Goal: Find specific page/section: Find specific page/section

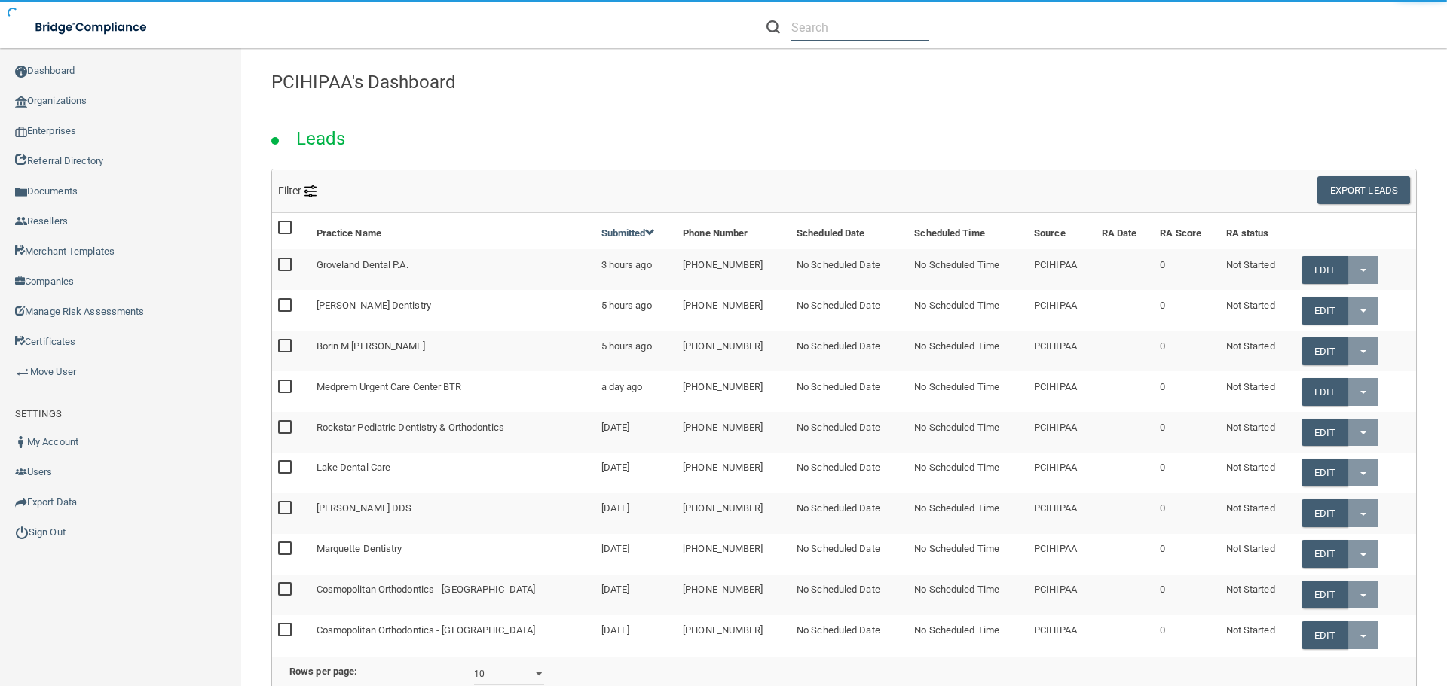
click at [828, 34] on input "text" at bounding box center [860, 28] width 138 height 28
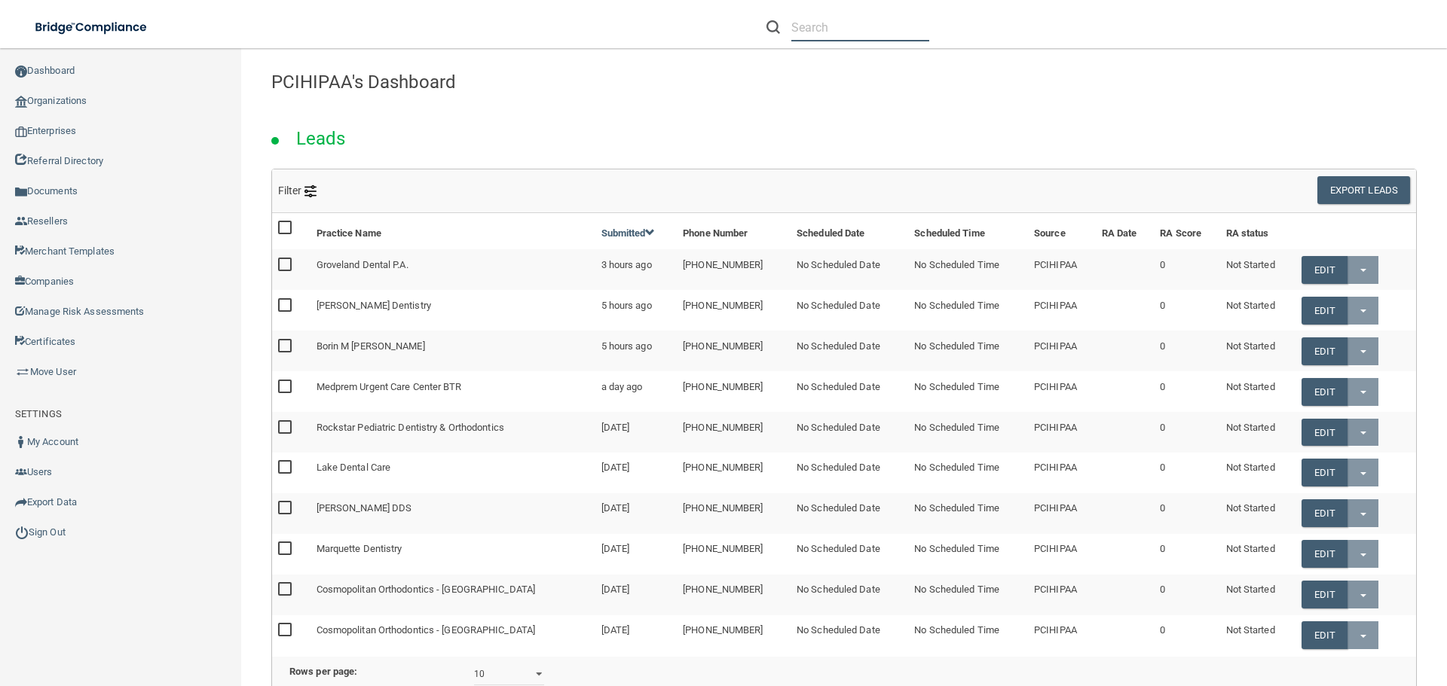
paste input "University [MEDICAL_DATA] and [MEDICAL_DATA] Consultants"
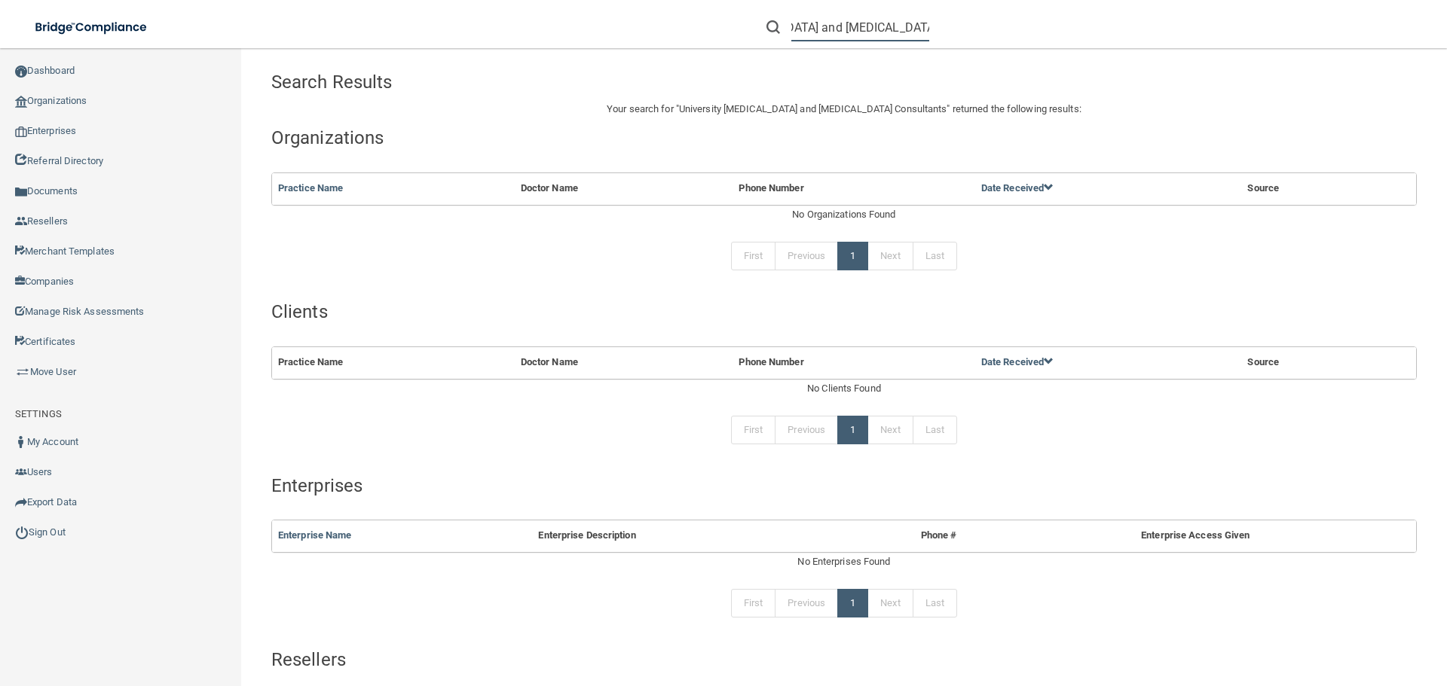
click at [859, 29] on input "University Diabetes and Endocrine Consultants" at bounding box center [860, 28] width 138 height 28
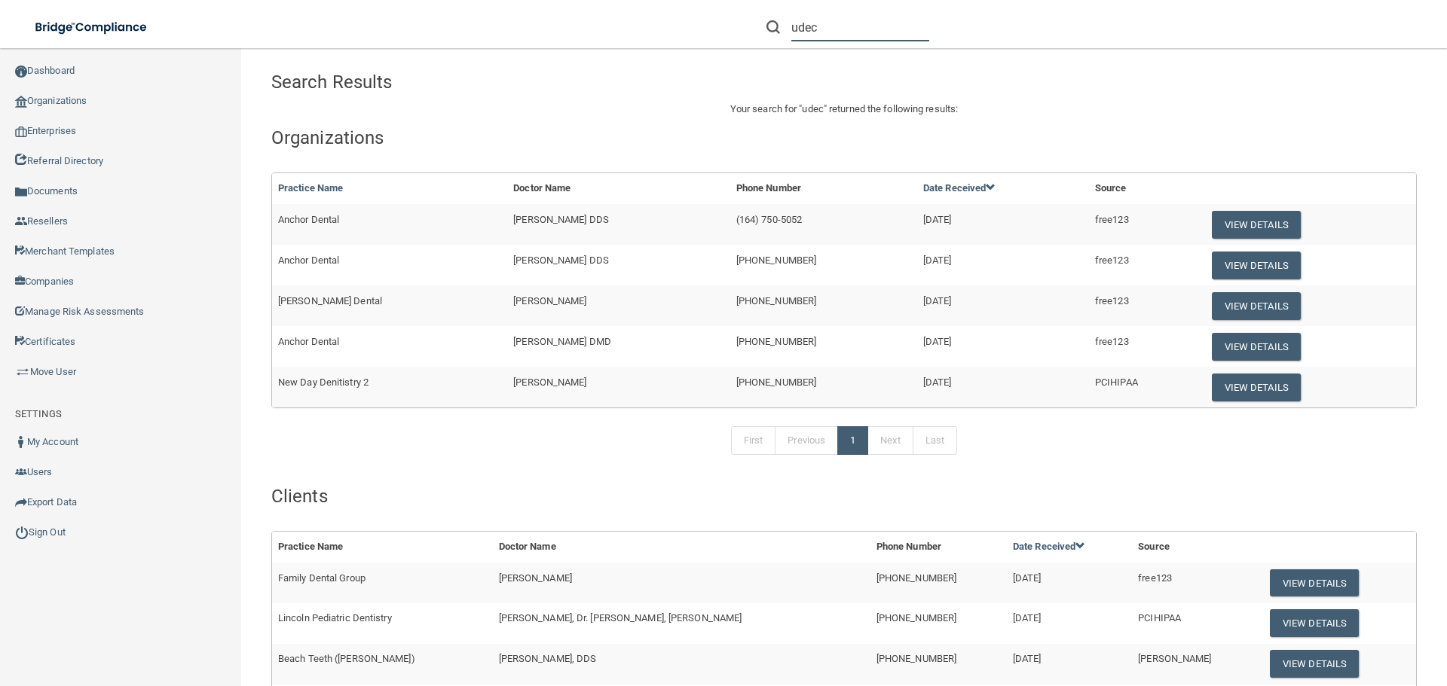
drag, startPoint x: 851, startPoint y: 25, endPoint x: 534, endPoint y: 26, distance: 316.4
click at [546, 0] on div "Toggle navigation udec Manage My Enterprise Manage My Location" at bounding box center [723, 0] width 1447 height 0
paste input "mjones@drhuffman.com"
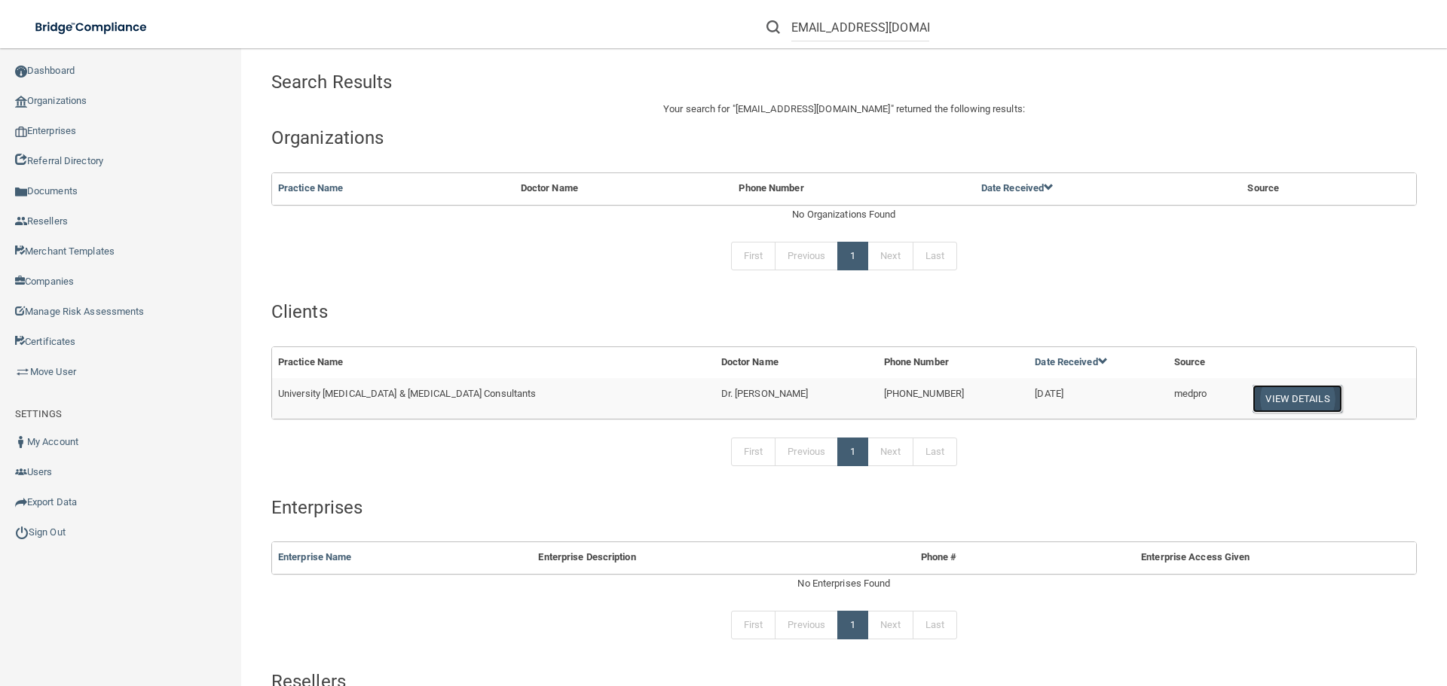
click at [1252, 403] on button "View Details" at bounding box center [1296, 399] width 89 height 28
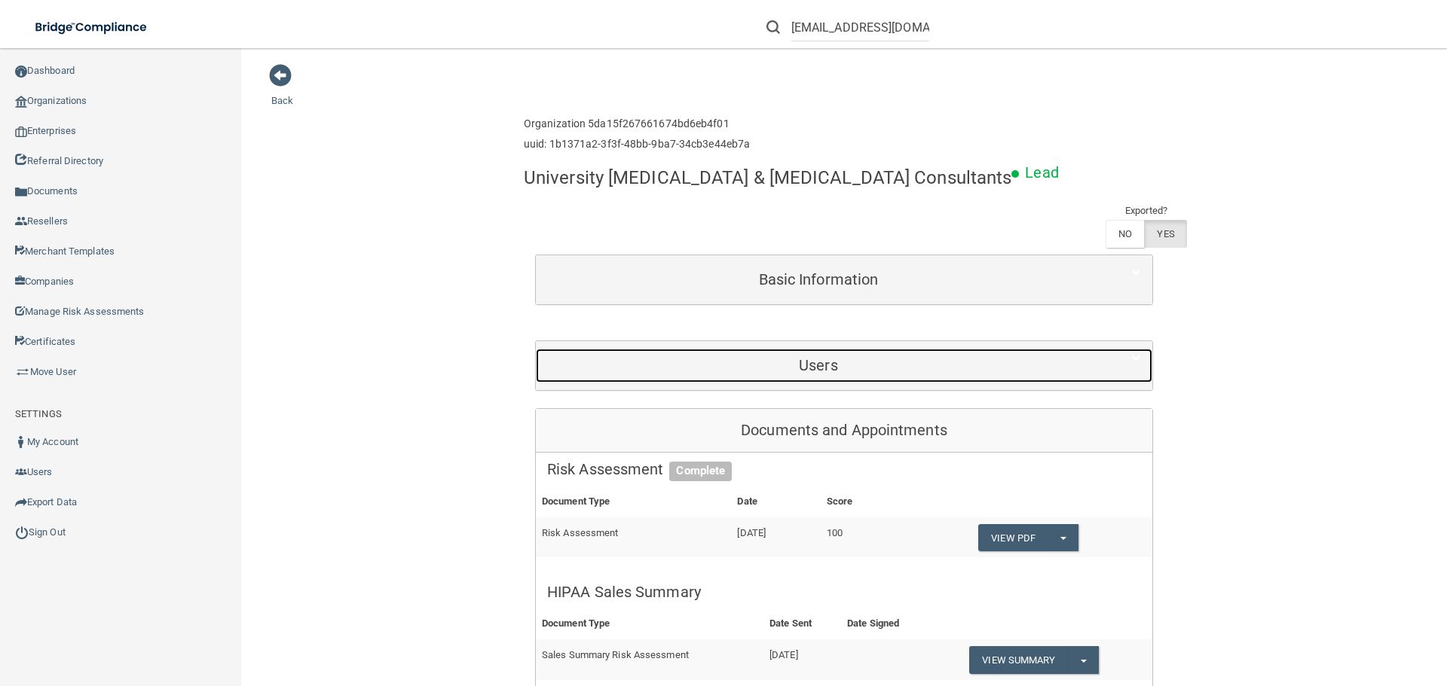
click at [781, 370] on h5 "Users" at bounding box center [818, 365] width 542 height 17
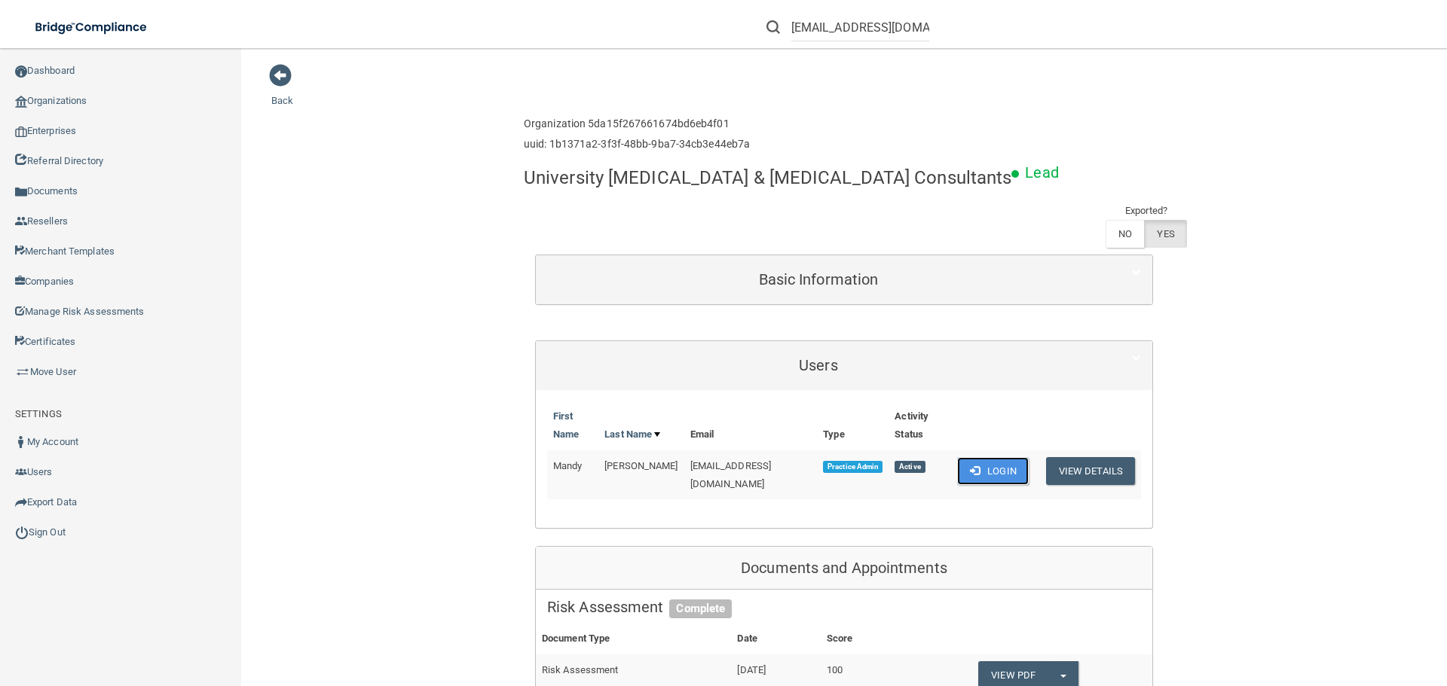
click at [979, 457] on button "Login" at bounding box center [993, 471] width 72 height 28
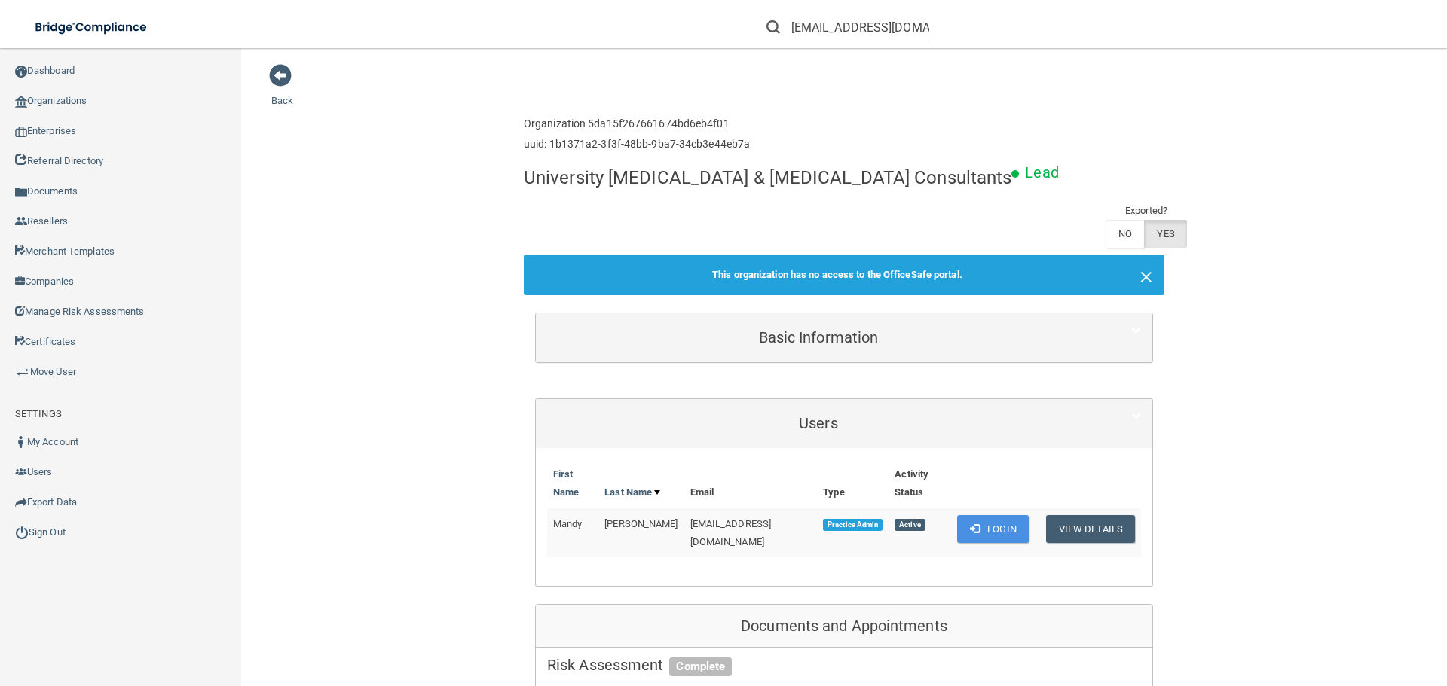
click at [1142, 283] on span "×" at bounding box center [1146, 275] width 14 height 30
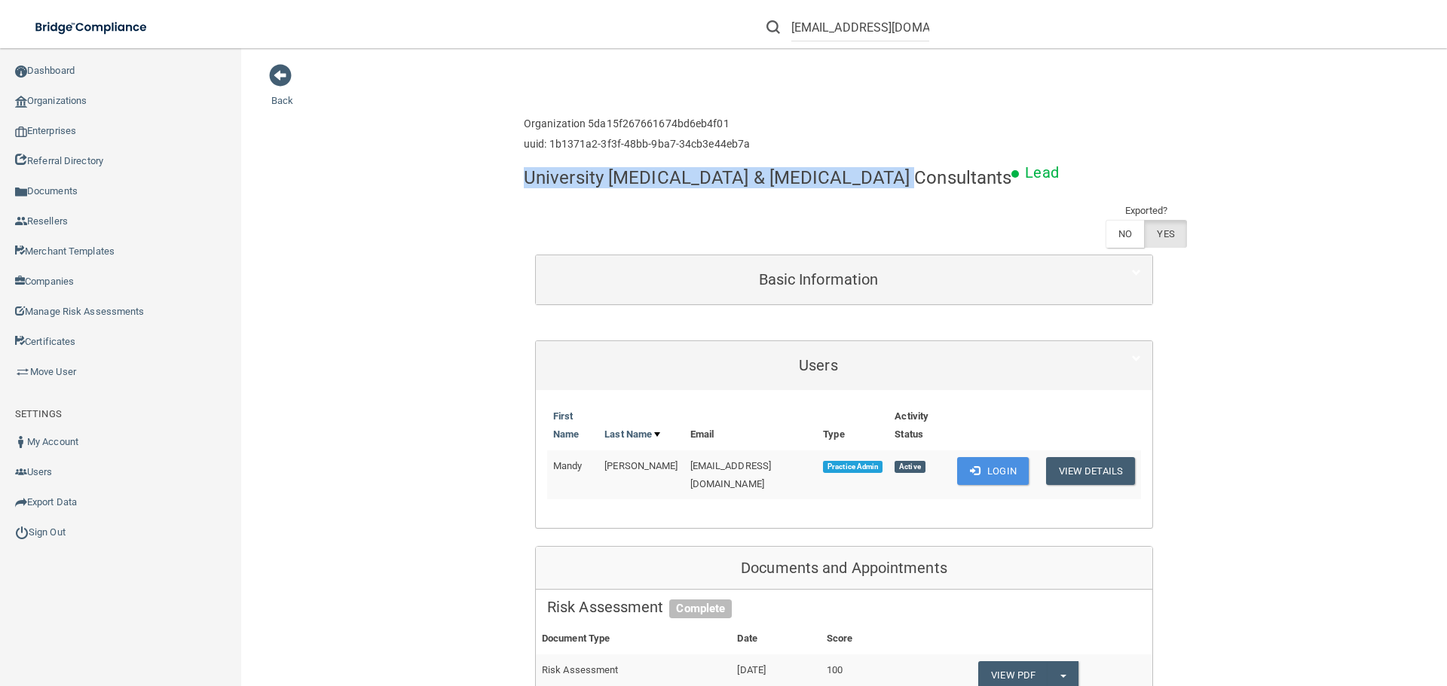
drag, startPoint x: 874, startPoint y: 176, endPoint x: 513, endPoint y: 174, distance: 360.9
copy h4 "University Diabetes & Endocrine Consultants"
click at [866, 19] on input "mjones@drhuffman.com" at bounding box center [860, 28] width 138 height 28
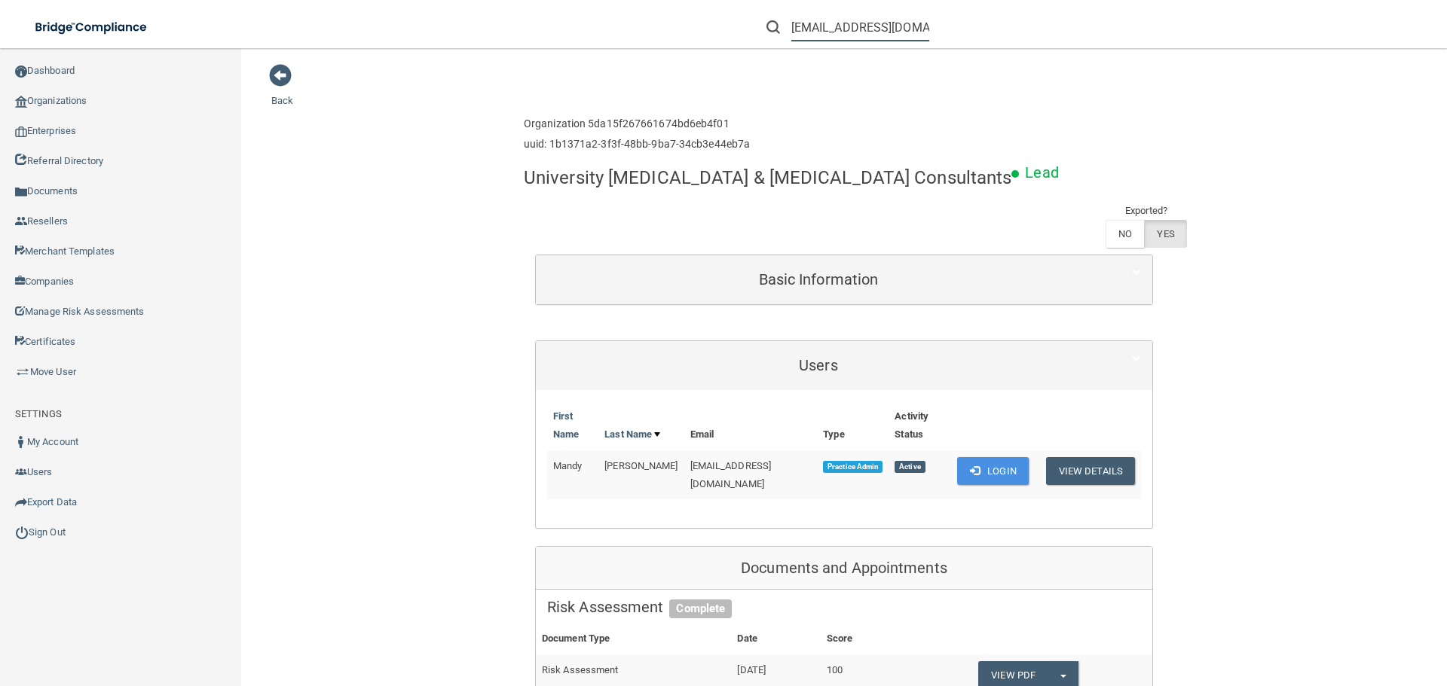
click at [866, 19] on input "mjones@drhuffman.com" at bounding box center [860, 28] width 138 height 28
paste input "University Diabetes & Endocrine Consultants"
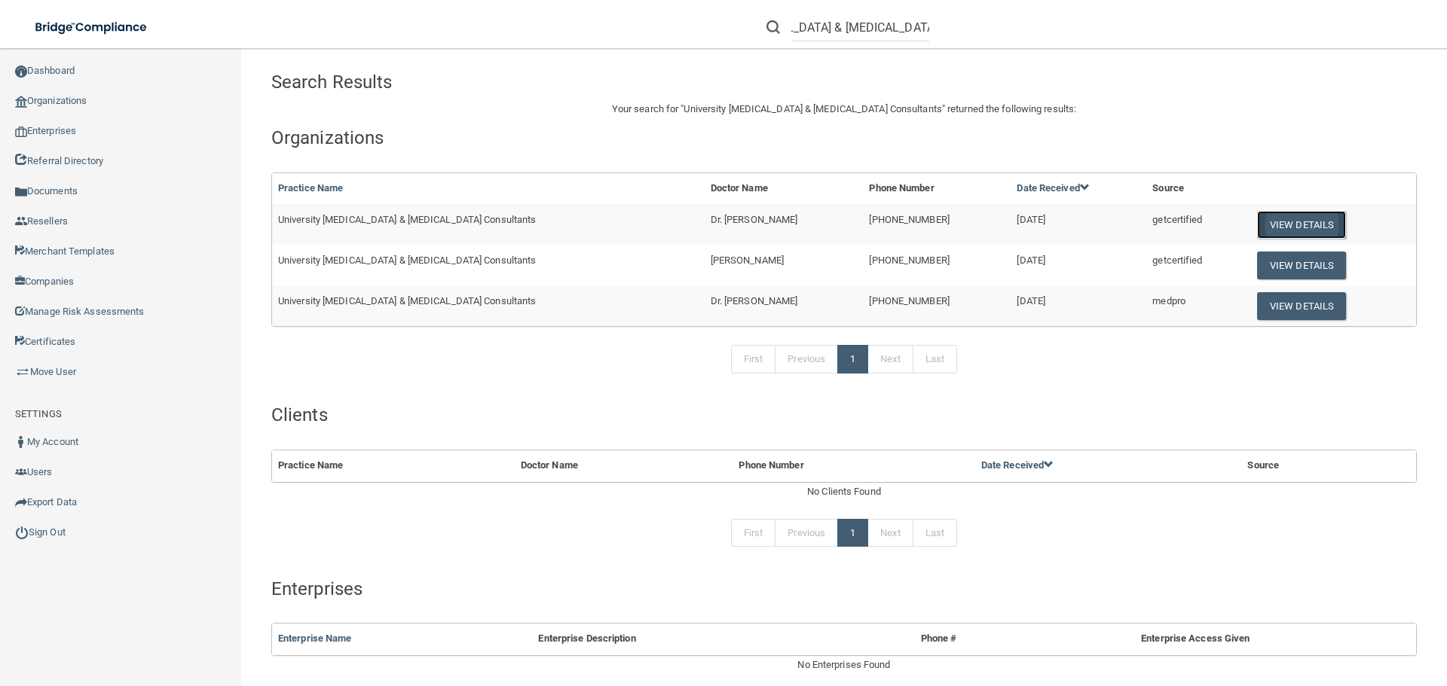
click at [1257, 223] on button "View Details" at bounding box center [1301, 225] width 89 height 28
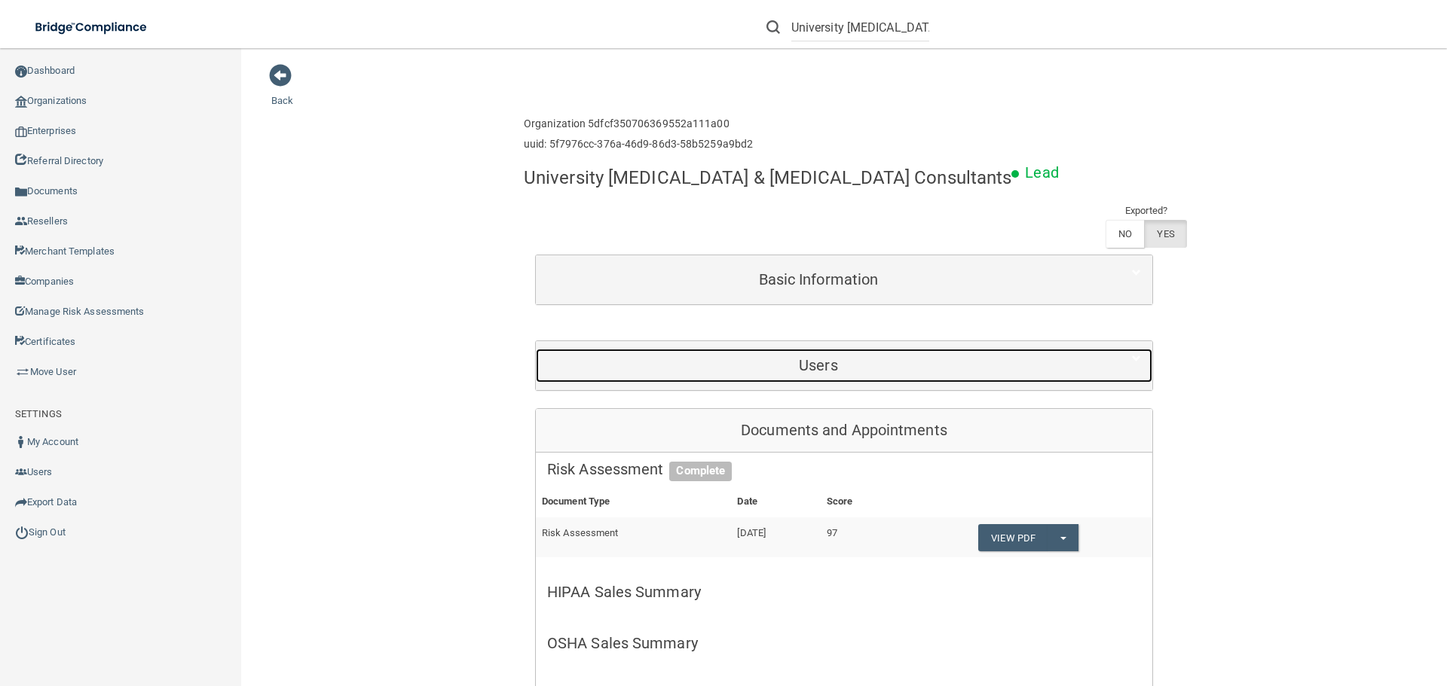
click at [795, 356] on div "Users" at bounding box center [818, 366] width 565 height 34
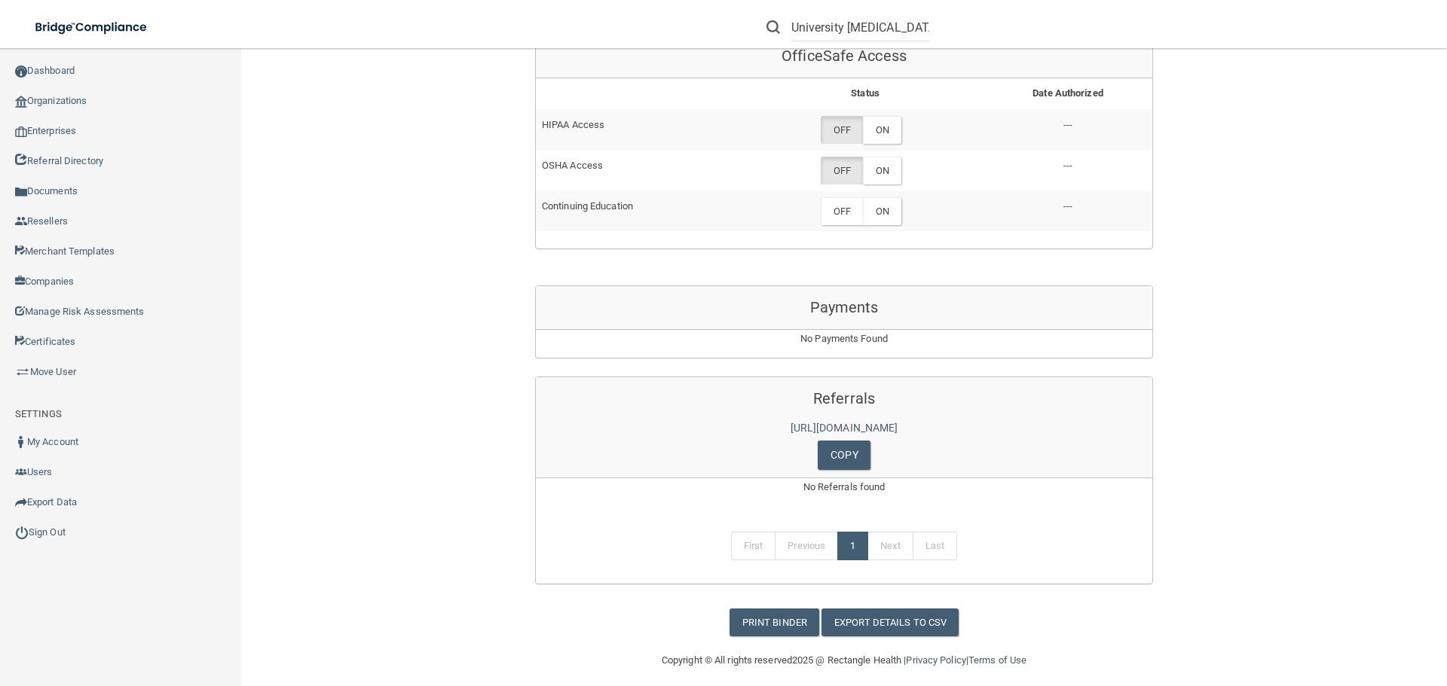
scroll to position [910, 0]
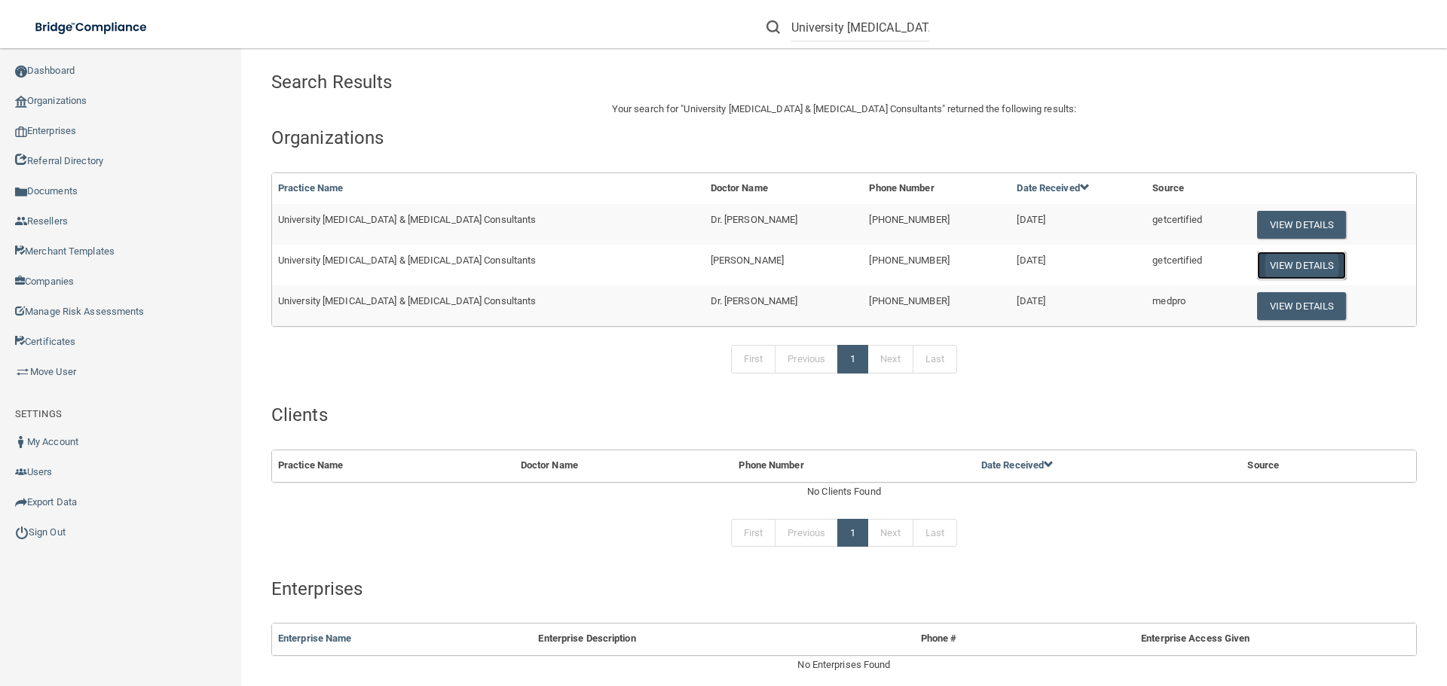
click at [1257, 264] on button "View Details" at bounding box center [1301, 266] width 89 height 28
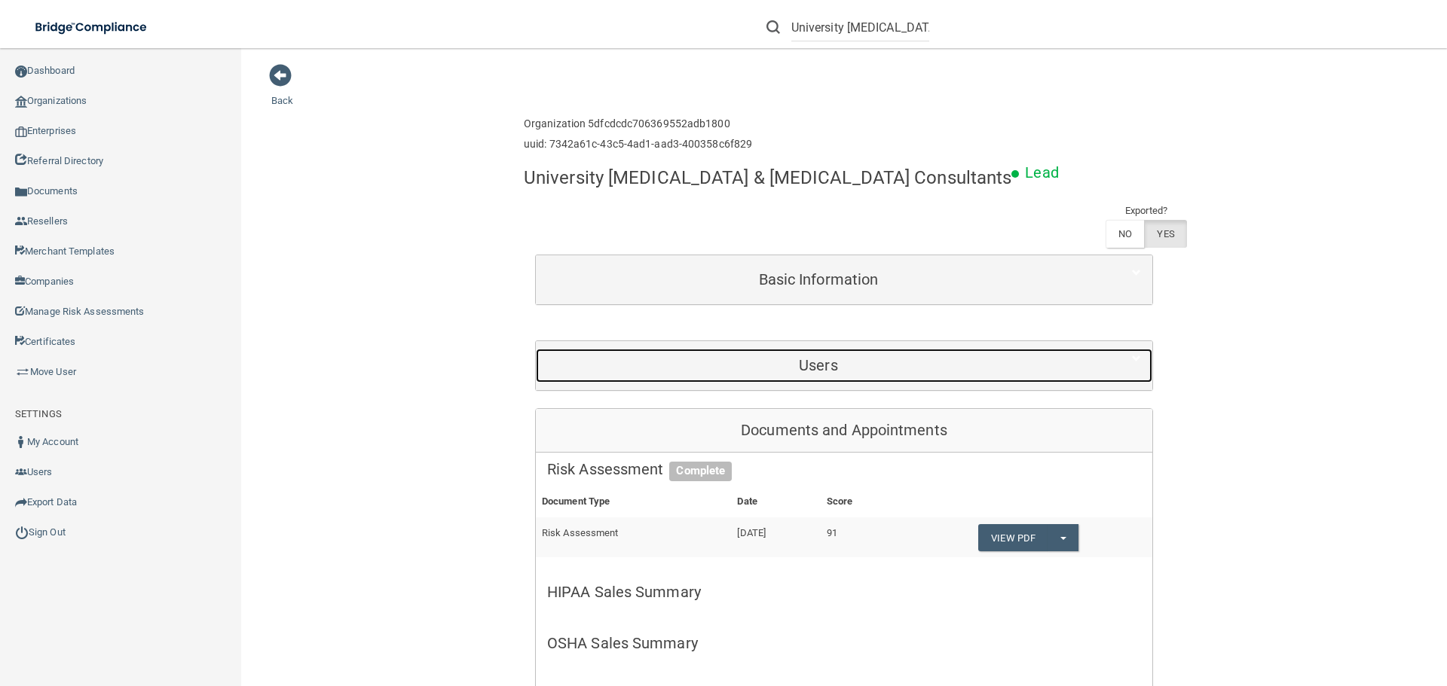
click at [806, 381] on div "Users" at bounding box center [818, 366] width 565 height 34
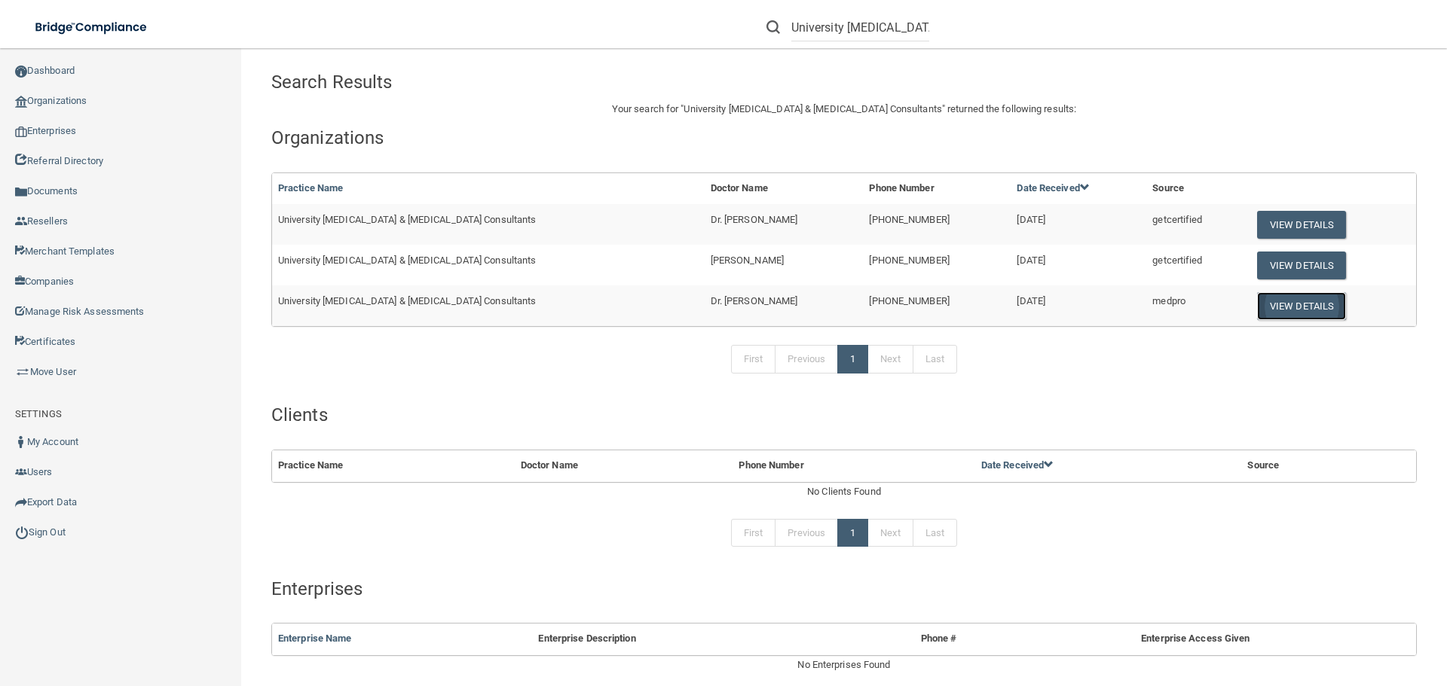
click at [1273, 300] on button "View Details" at bounding box center [1301, 306] width 89 height 28
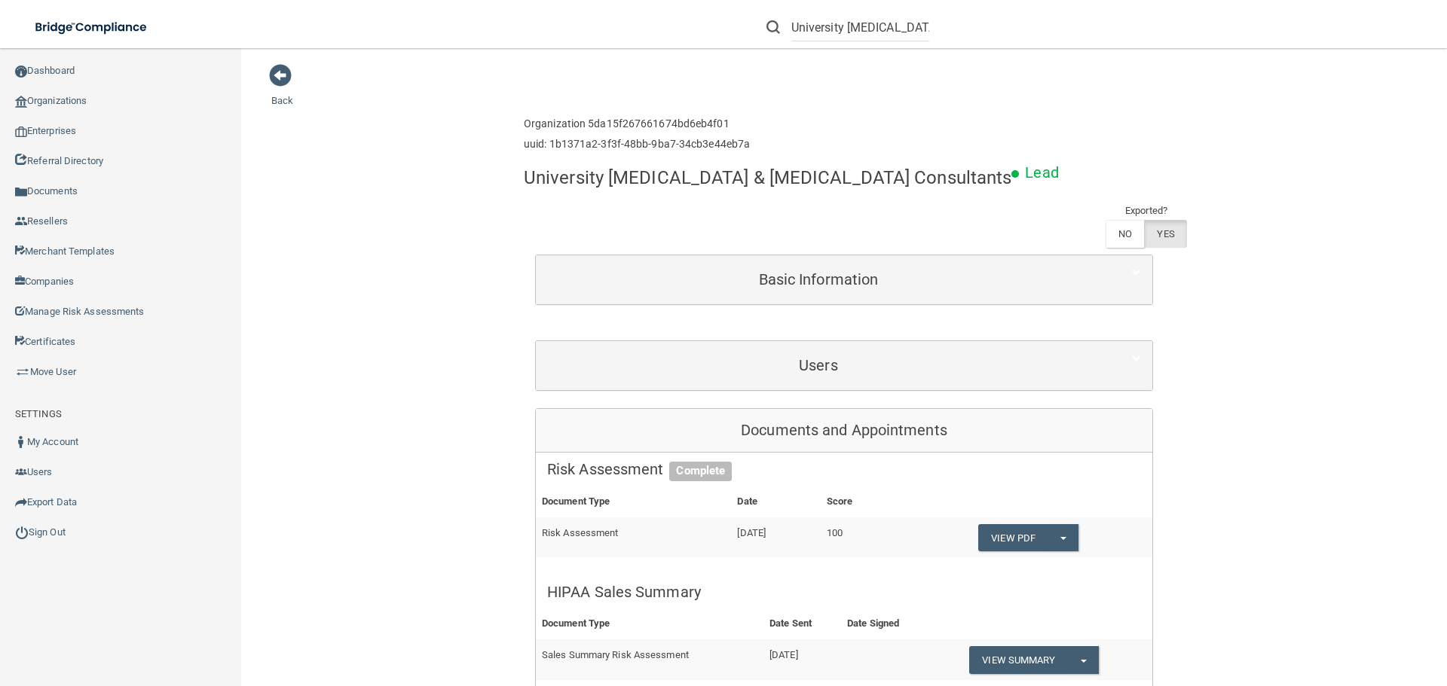
click at [857, 387] on div "Users" at bounding box center [844, 365] width 616 height 49
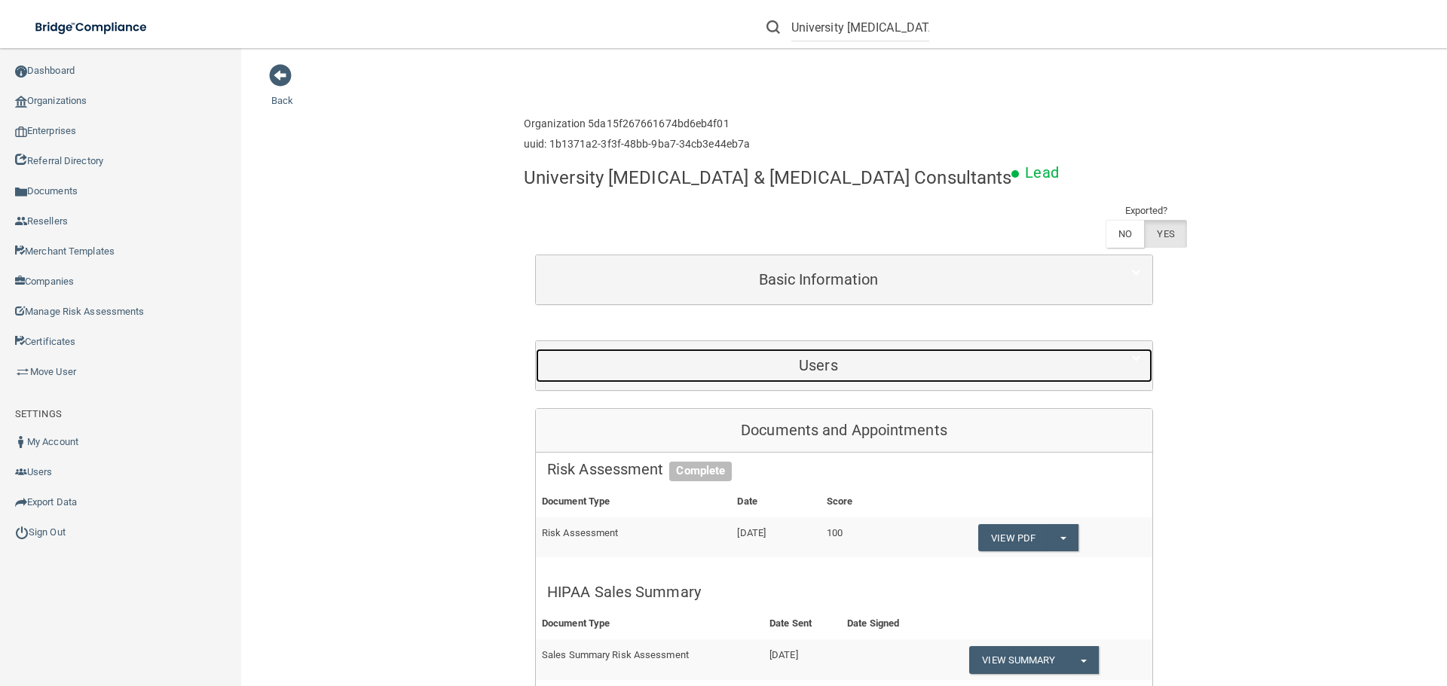
click at [810, 380] on div "Users" at bounding box center [818, 366] width 565 height 34
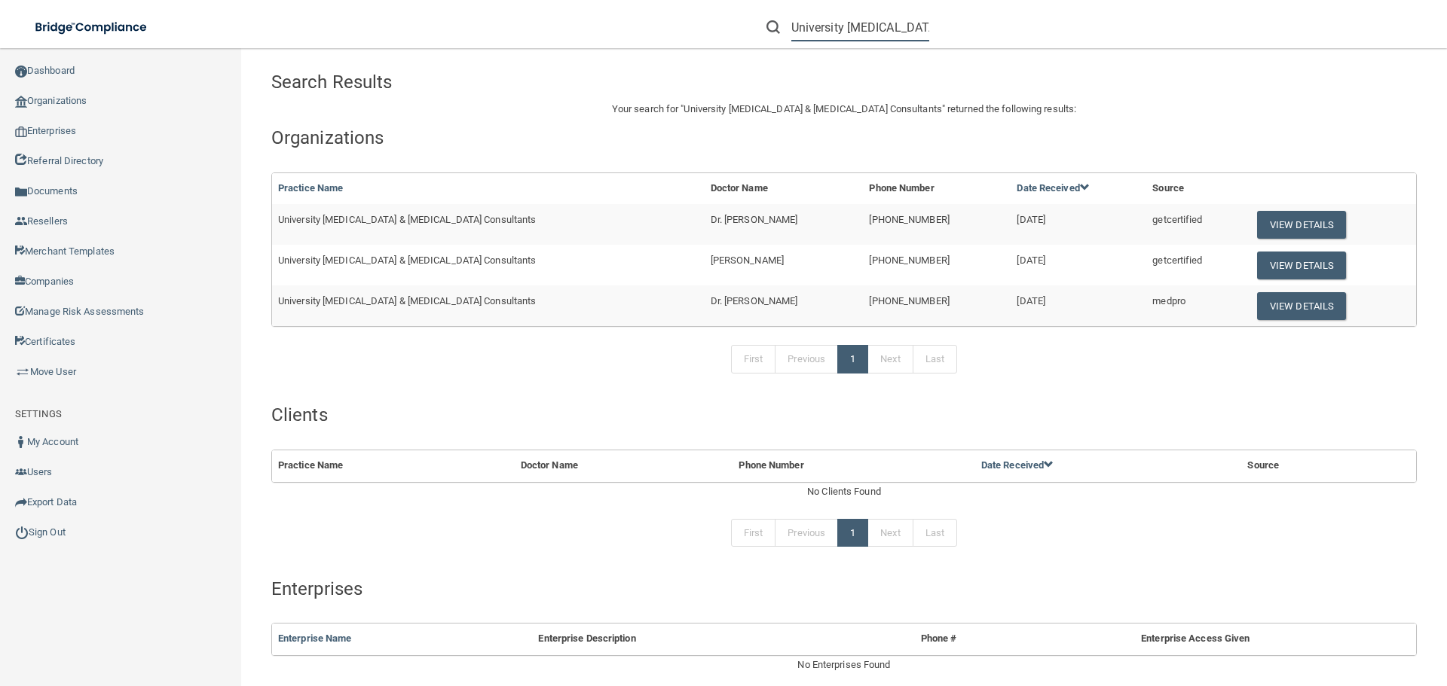
click at [840, 35] on input "University Diabetes & Endocrine Consultants" at bounding box center [860, 28] width 138 height 28
paste input "and"
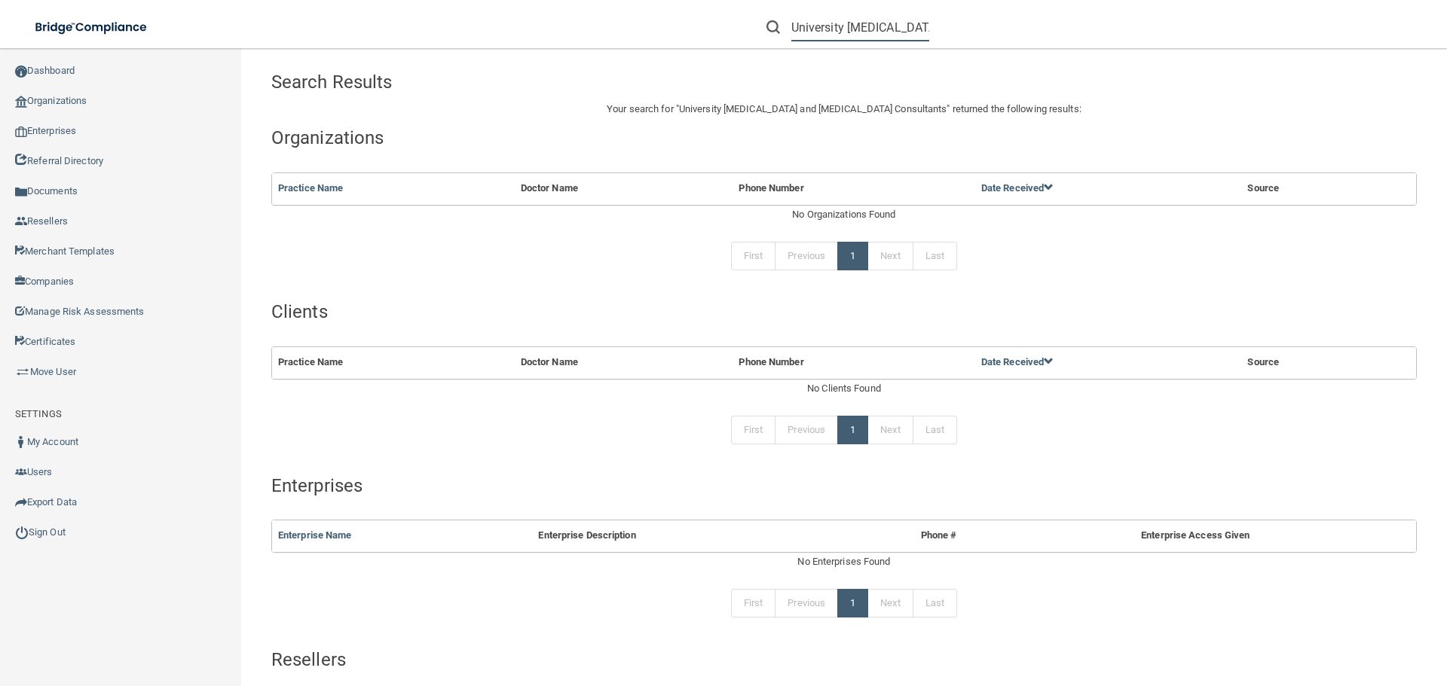
click at [833, 23] on input "University Diabetes and Endocrine Consultants" at bounding box center [860, 28] width 138 height 28
paste input "dec - Pic Shared Expense Account"
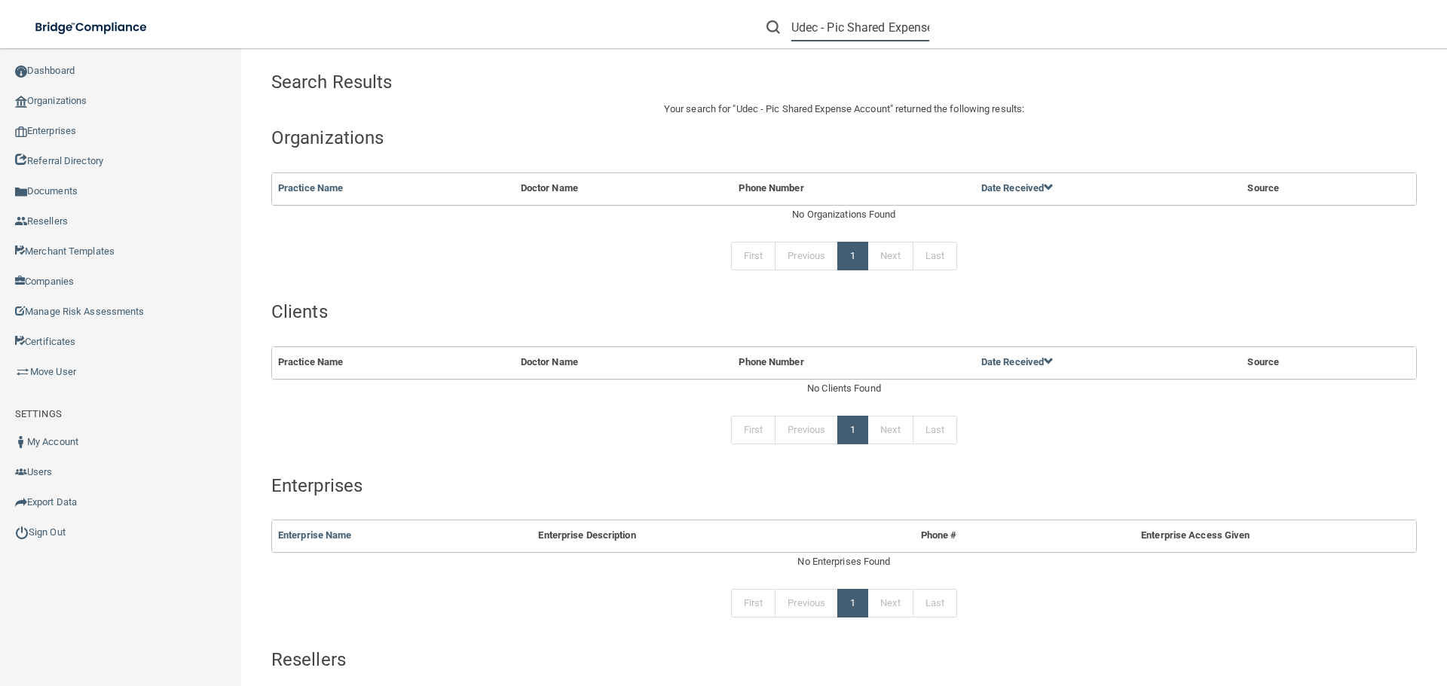
click at [921, 26] on input "Udec - Pic Shared Expense Account" at bounding box center [860, 28] width 138 height 28
click at [883, 26] on input "Udec - Pic Shared Expense Account" at bounding box center [860, 28] width 138 height 28
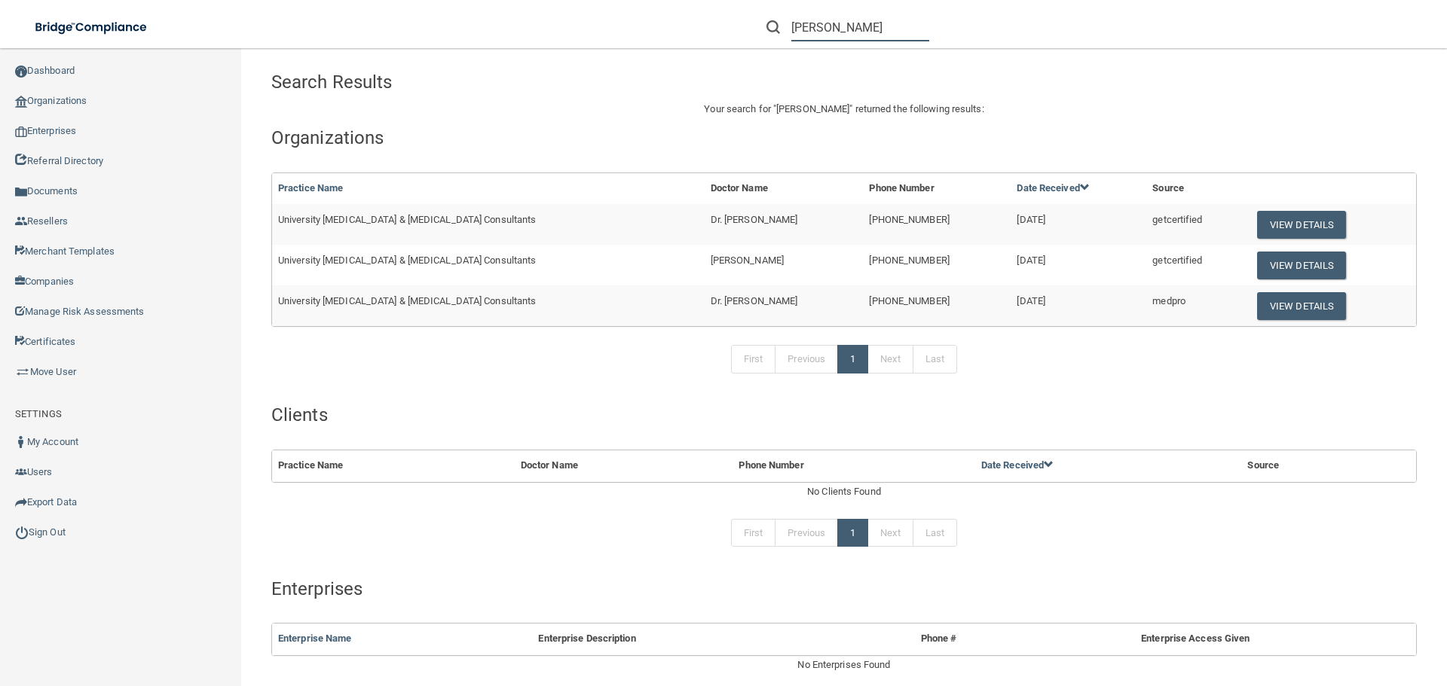
drag, startPoint x: 872, startPoint y: 26, endPoint x: 14, endPoint y: -3, distance: 857.9
click at [14, 0] on html "Compliance HIPAA Learn More! OSHA Learn More! PCI PCI Compliance Merchant Savin…" at bounding box center [723, 343] width 1447 height 686
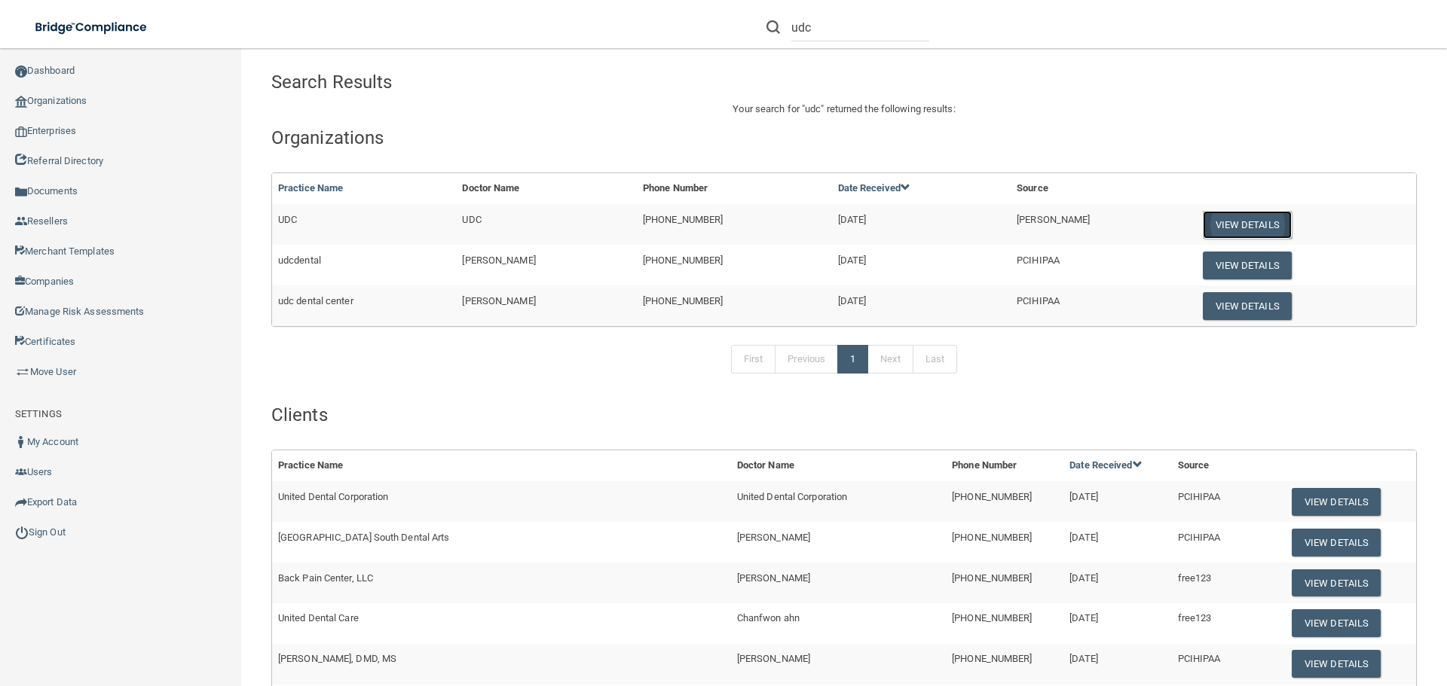
click at [1202, 223] on button "View Details" at bounding box center [1246, 225] width 89 height 28
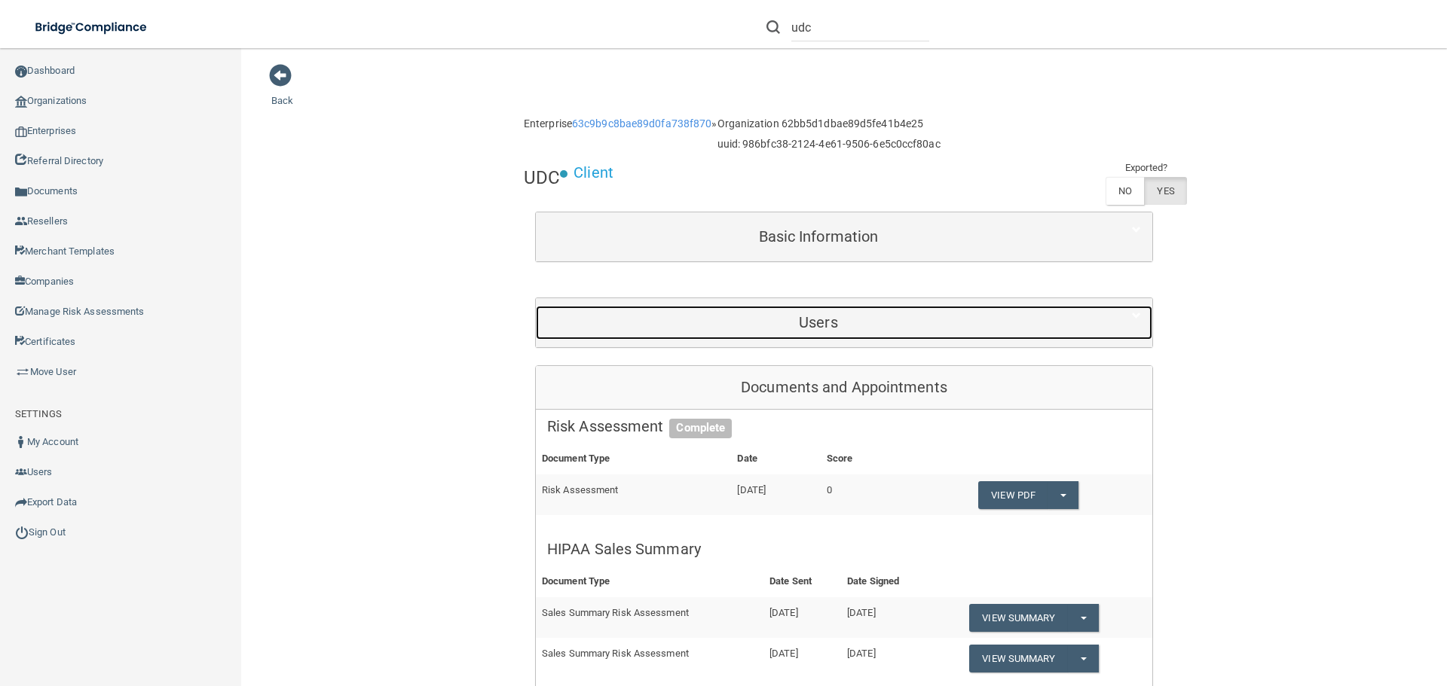
click at [803, 321] on h5 "Users" at bounding box center [818, 322] width 542 height 17
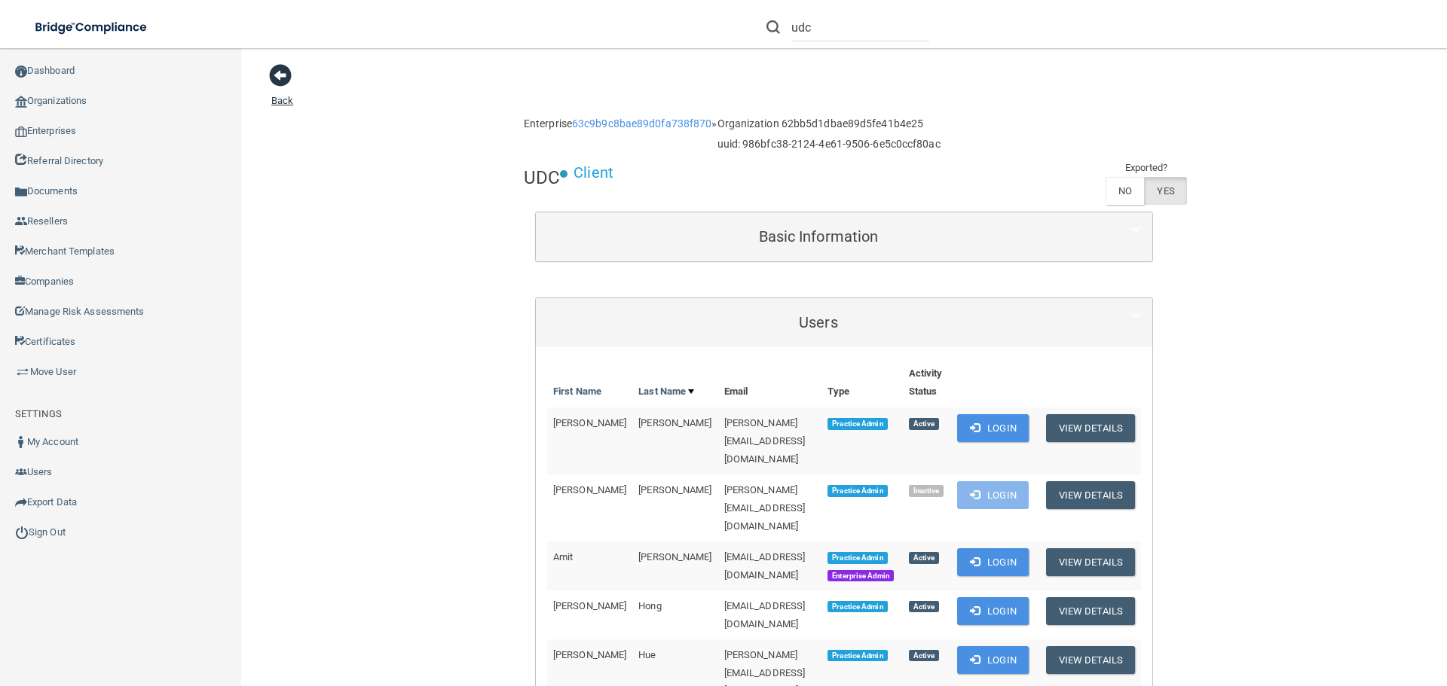
click at [280, 68] on span at bounding box center [280, 75] width 23 height 23
click at [279, 77] on span at bounding box center [280, 75] width 23 height 23
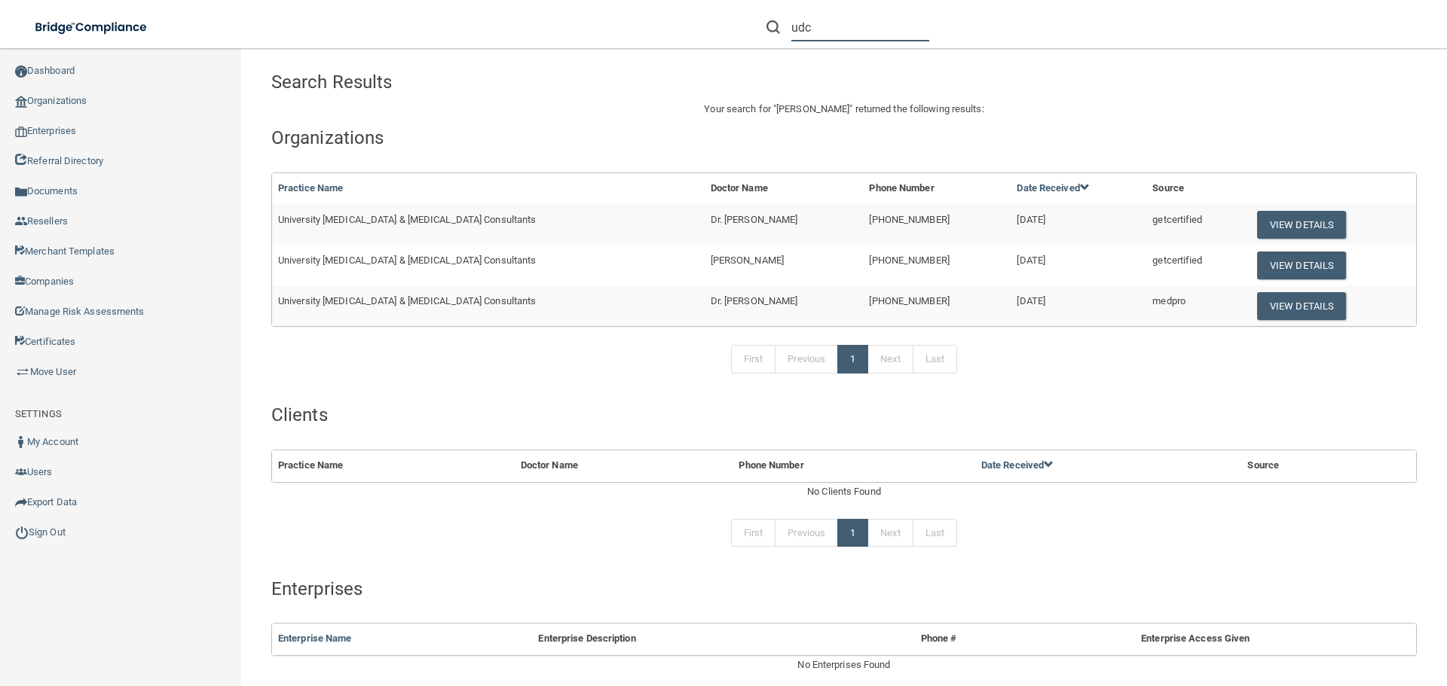
drag, startPoint x: 863, startPoint y: 38, endPoint x: 661, endPoint y: 29, distance: 202.1
click at [666, 29] on div "udc Manage My Enterprise Manage My Location" at bounding box center [1025, 27] width 844 height 54
paste input "lsmith@drhuffman.com"
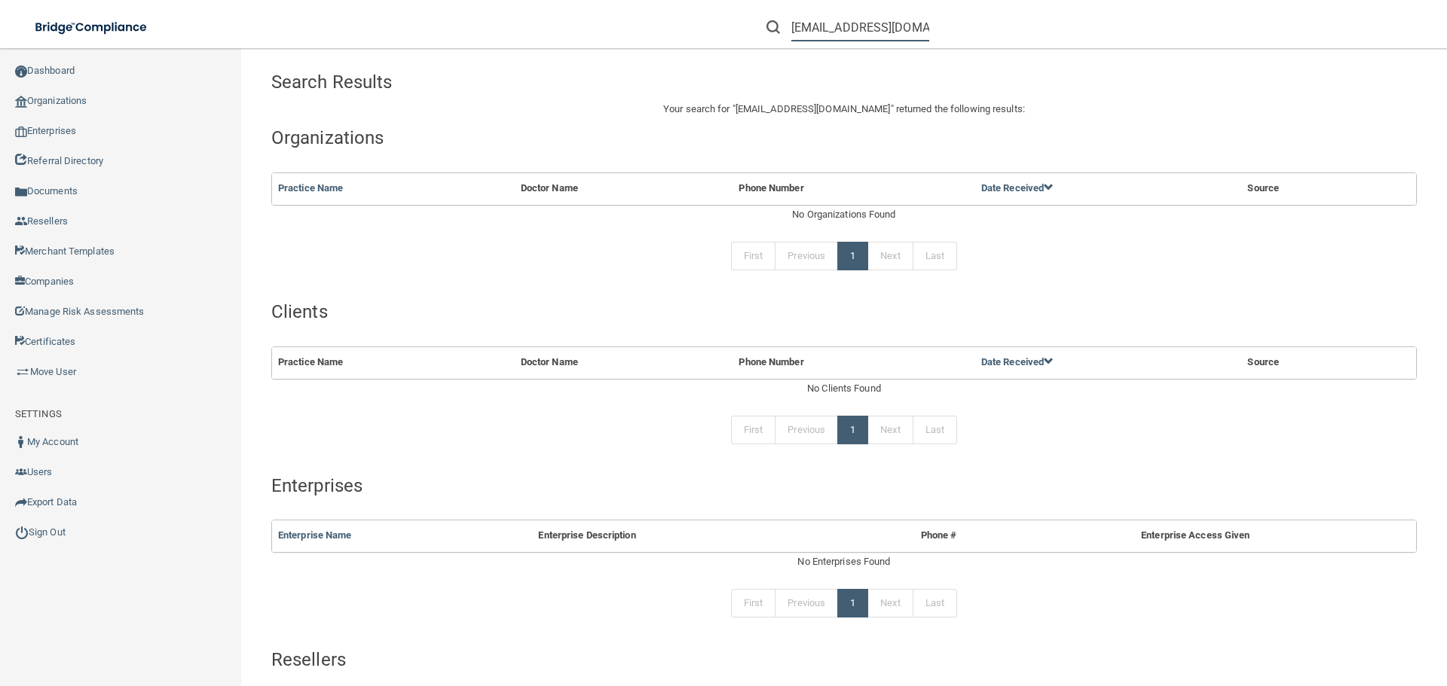
click at [897, 32] on input "lsmith@drhuffman.com" at bounding box center [860, 28] width 138 height 28
paste input "faguilar"
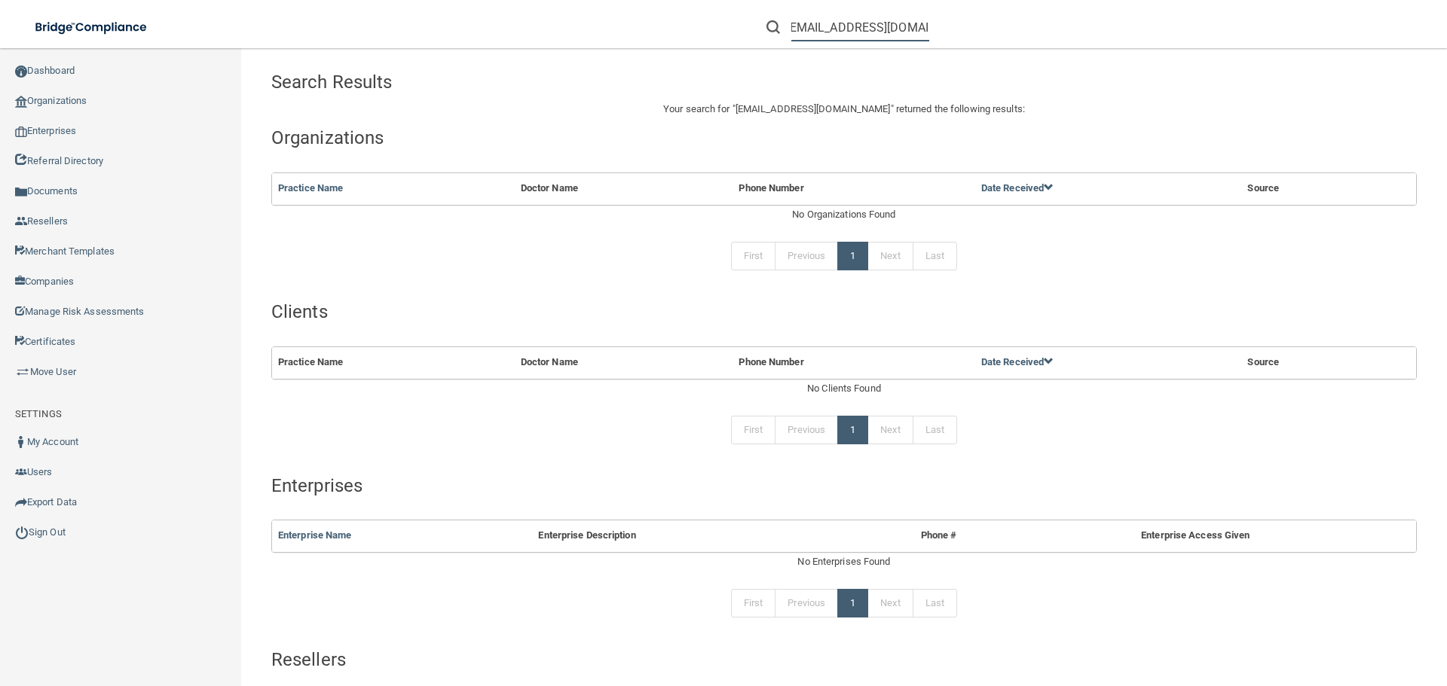
type input "faguilar@drhuffman.com"
click at [793, 32] on input "faguilar@drhuffman.com" at bounding box center [860, 28] width 138 height 28
click at [823, 18] on input "faguilar@drhuffman.com" at bounding box center [860, 28] width 138 height 28
